Goal: Entertainment & Leisure: Consume media (video, audio)

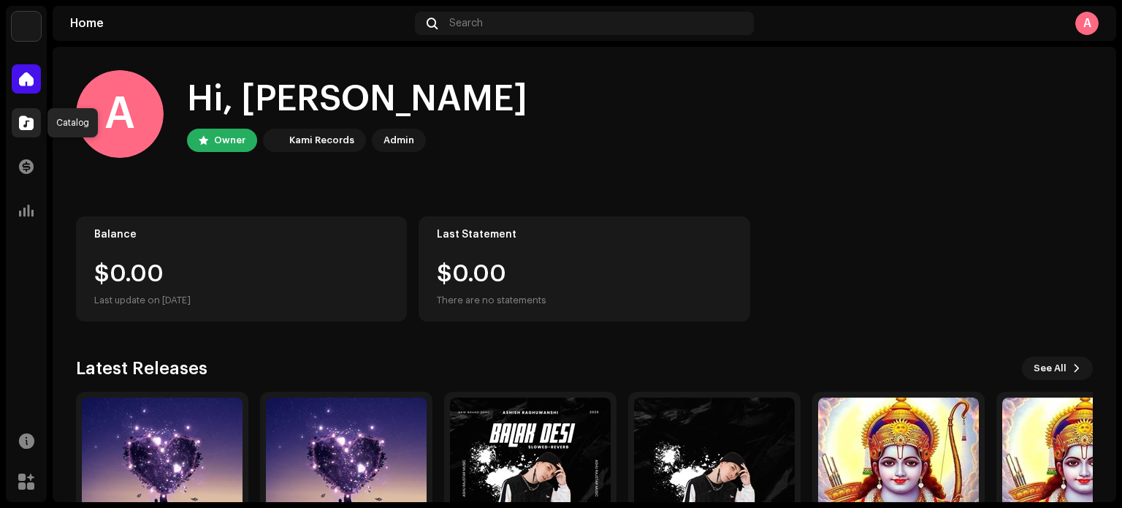
click at [28, 124] on span at bounding box center [26, 123] width 15 height 12
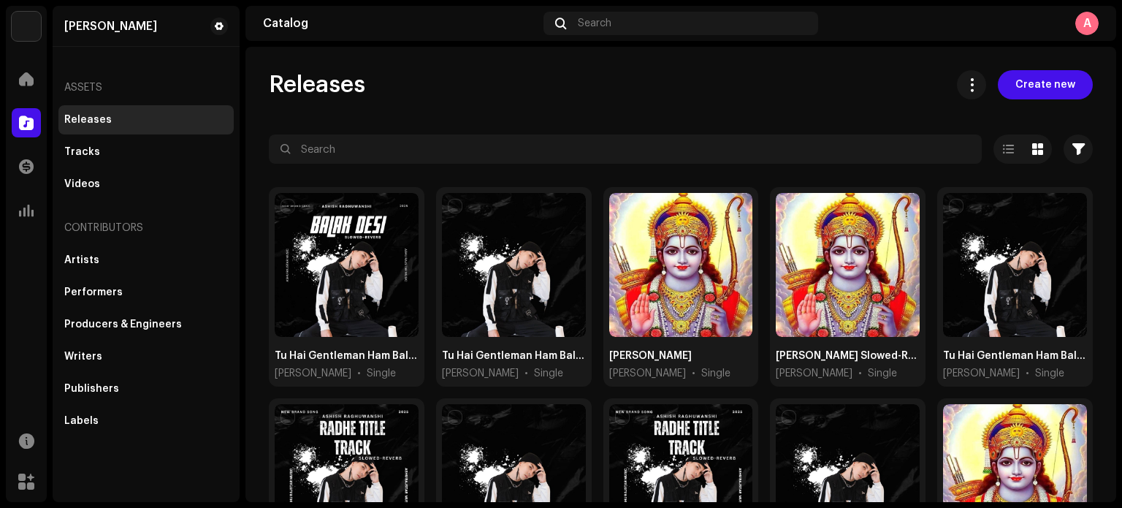
drag, startPoint x: 1117, startPoint y: 229, endPoint x: 1117, endPoint y: 274, distance: 44.6
click at [1117, 279] on div "[PERSON_NAME] Home Catalog Transactions Analytics Resources Marketplace [PERSON…" at bounding box center [561, 254] width 1122 height 508
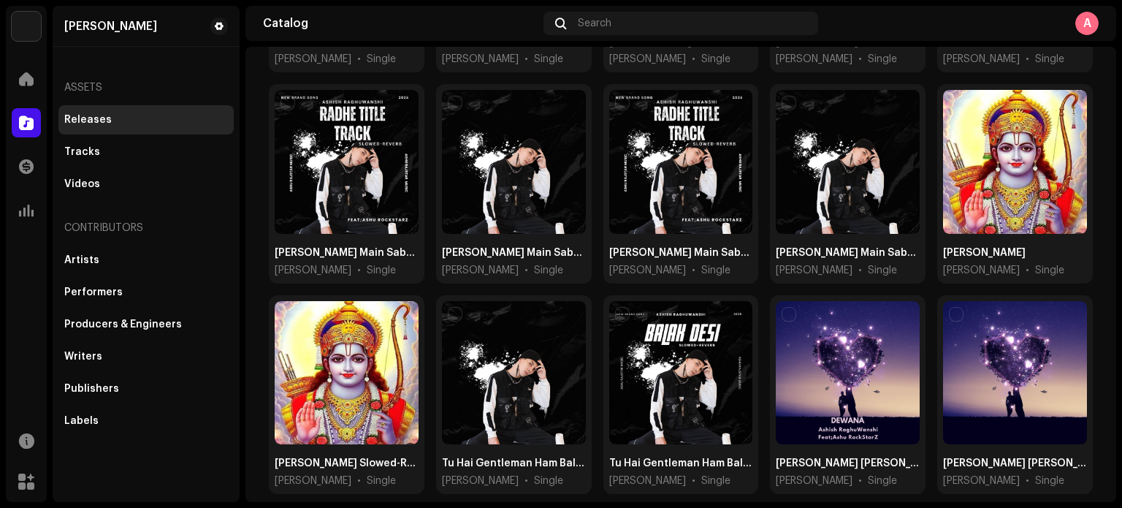
scroll to position [316, 0]
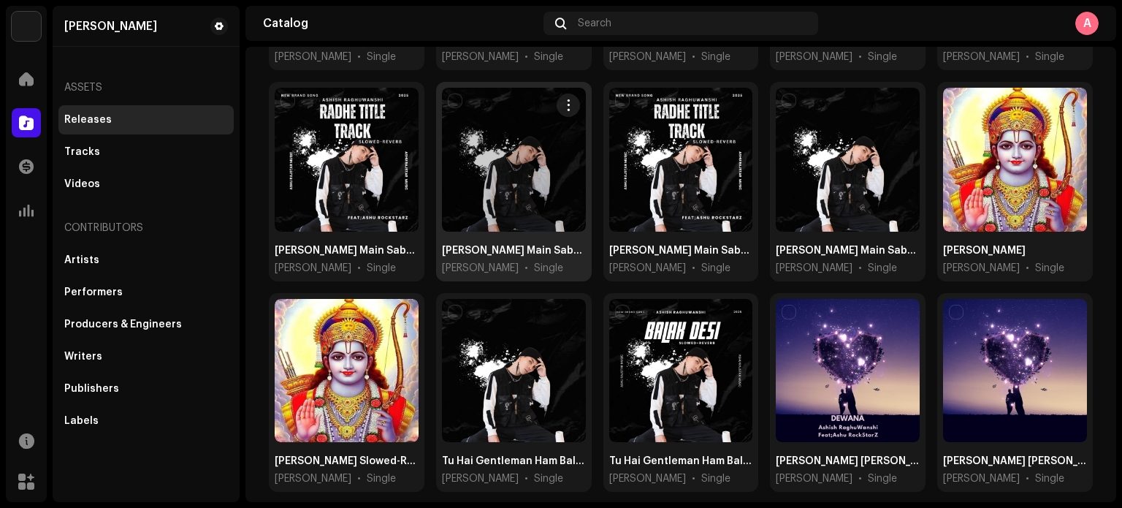
click at [456, 208] on div at bounding box center [514, 160] width 144 height 144
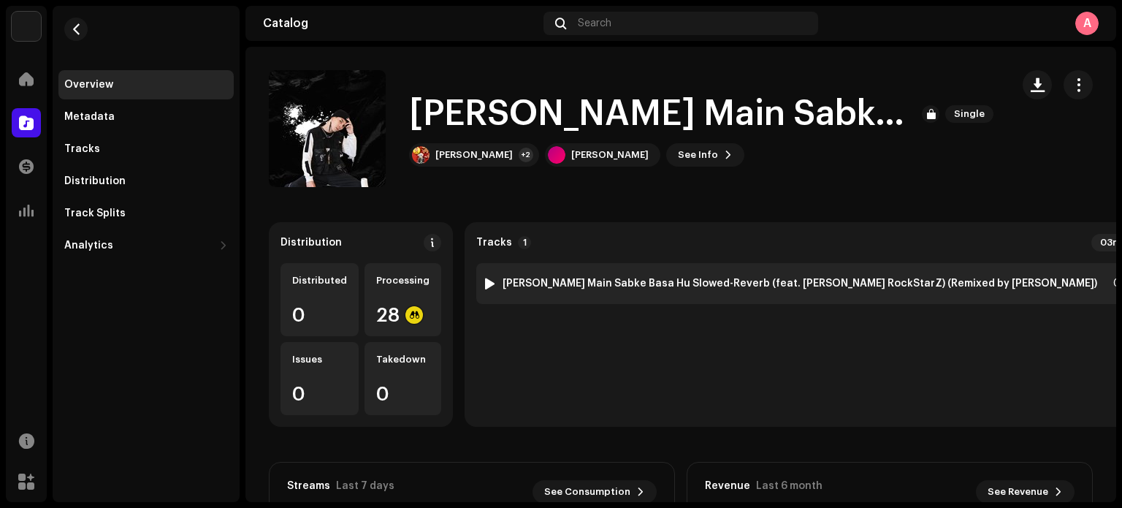
click at [484, 281] on div at bounding box center [489, 283] width 11 height 12
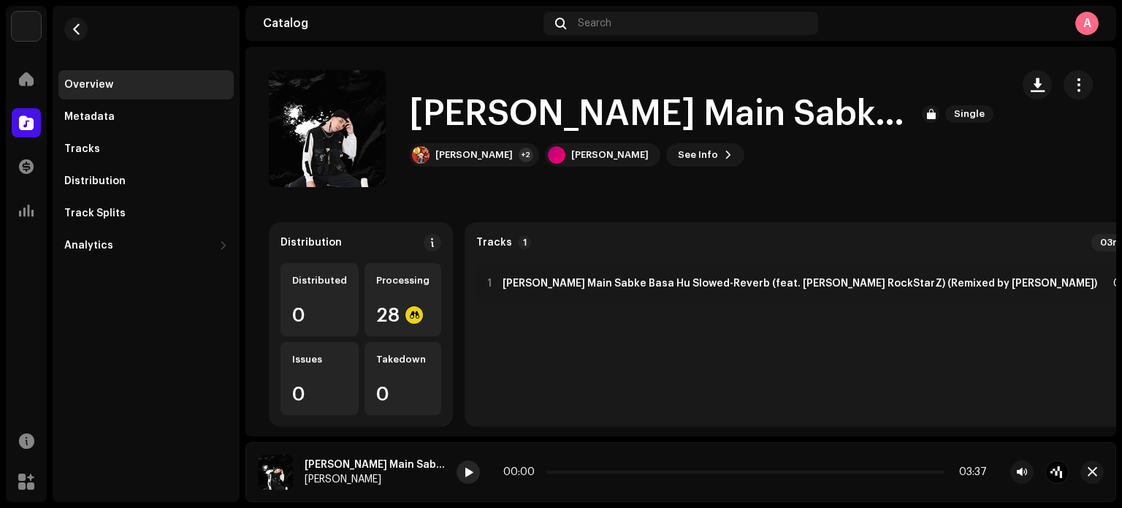
click at [464, 469] on span at bounding box center [468, 473] width 9 height 12
click at [73, 28] on span "button" at bounding box center [76, 29] width 11 height 12
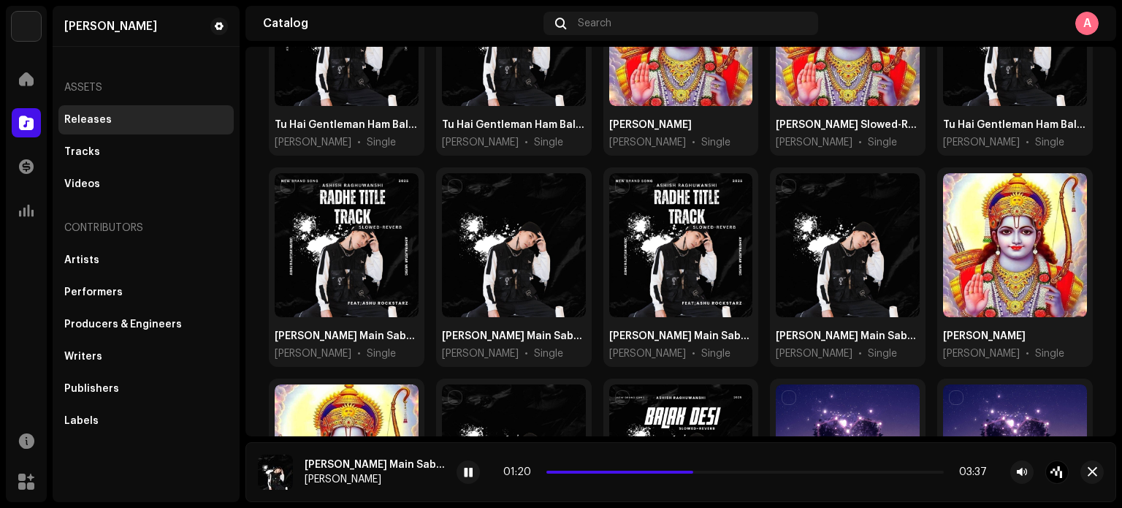
scroll to position [248, 0]
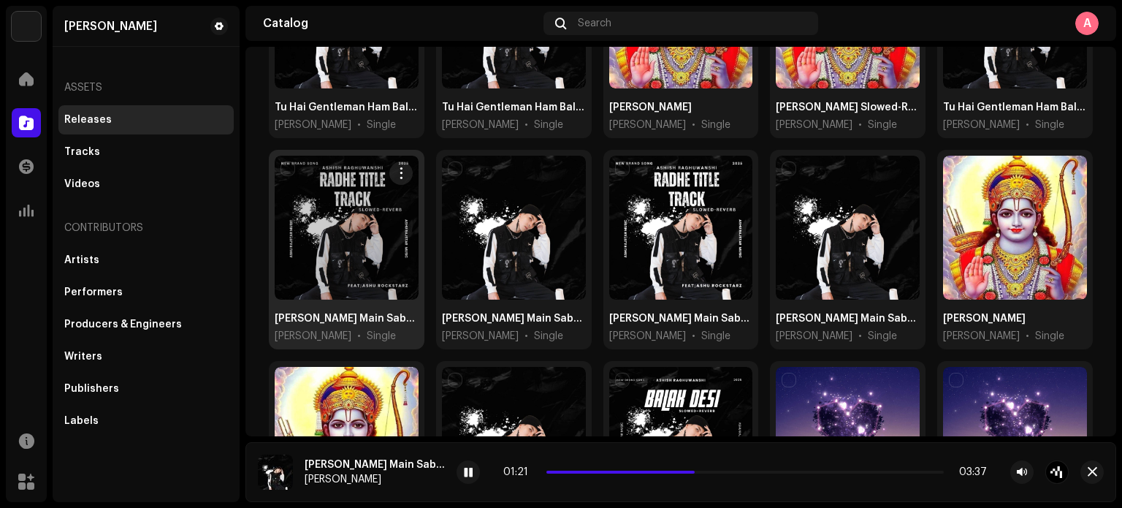
click at [343, 264] on div at bounding box center [347, 228] width 144 height 144
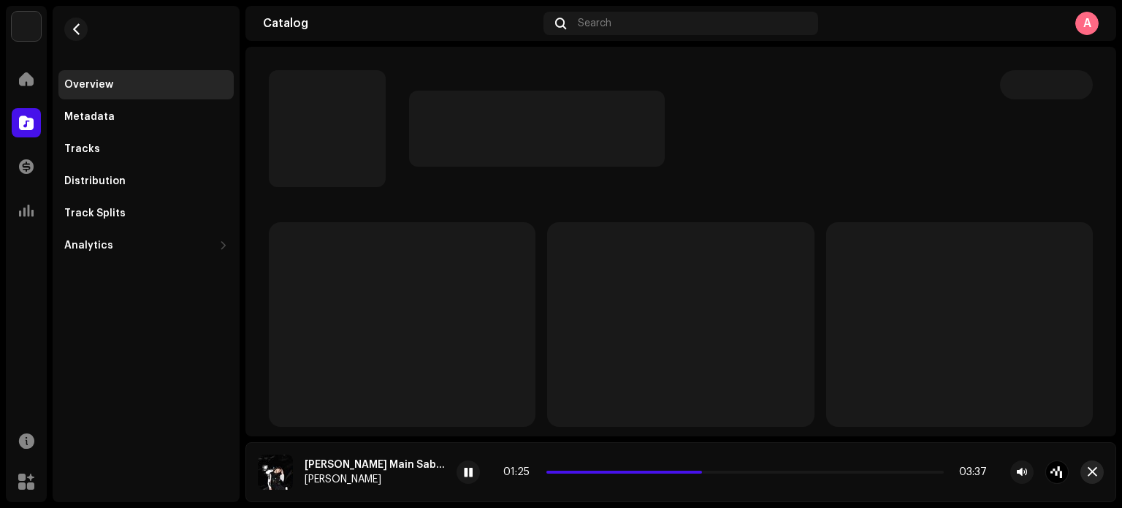
click at [1084, 470] on button "button" at bounding box center [1091, 471] width 23 height 23
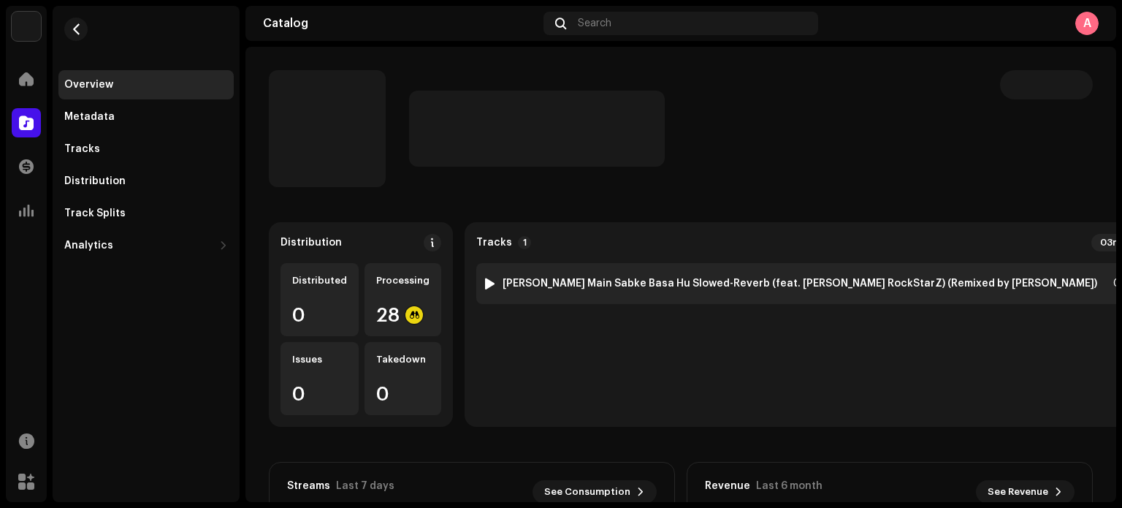
click at [484, 286] on div at bounding box center [489, 283] width 11 height 12
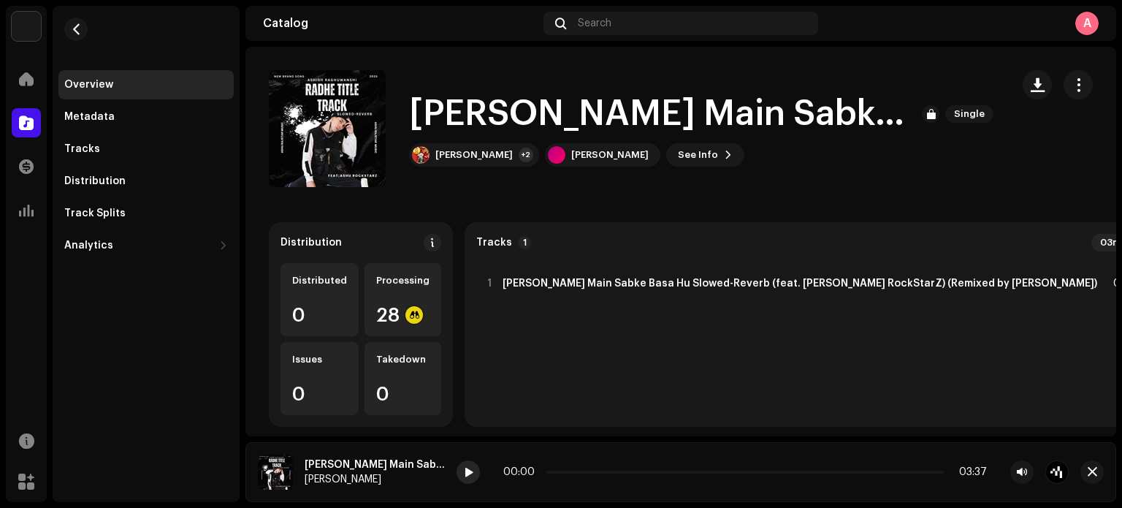
click at [465, 475] on span at bounding box center [468, 473] width 9 height 12
